Goal: Task Accomplishment & Management: Complete application form

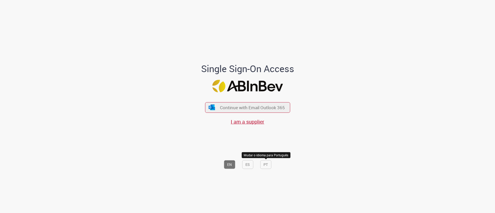
click at [265, 164] on button "PT" at bounding box center [265, 164] width 11 height 9
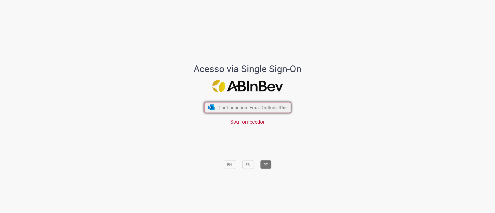
click at [254, 104] on button "Continuar com Email Outlook 365" at bounding box center [247, 107] width 87 height 11
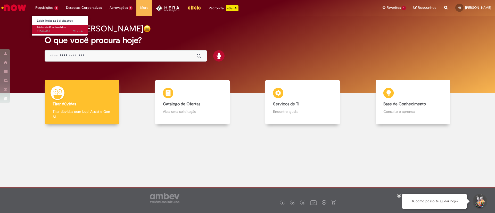
click at [52, 28] on span "Férias de Funcionários" at bounding box center [51, 28] width 29 height 4
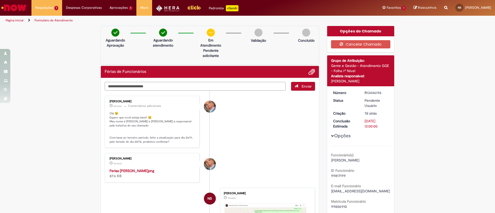
click at [128, 85] on textarea "Digite sua mensagem aqui..." at bounding box center [195, 86] width 181 height 9
type textarea "**********"
click at [301, 89] on button "Enviar" at bounding box center [303, 86] width 24 height 9
